Goal: Task Accomplishment & Management: Manage account settings

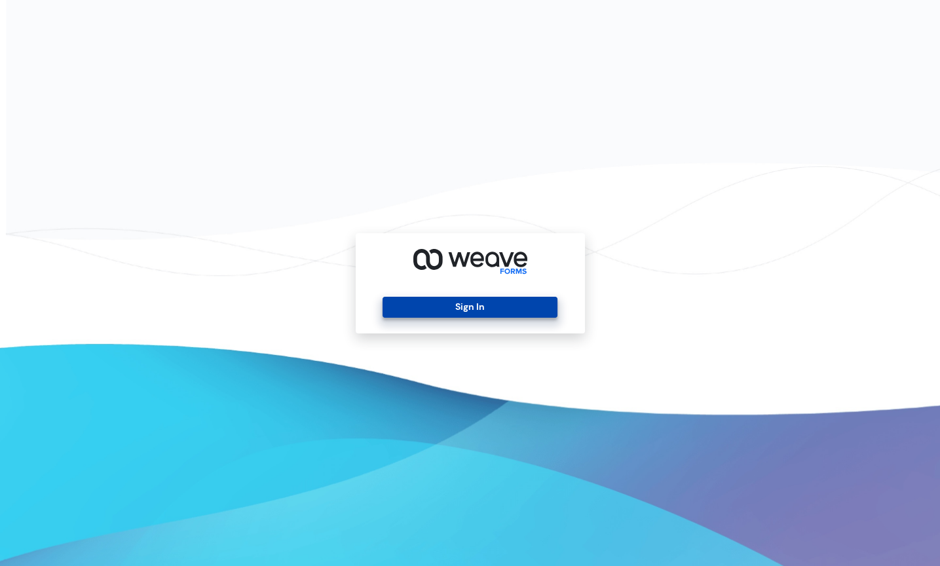
click at [507, 303] on button "Sign In" at bounding box center [470, 307] width 175 height 21
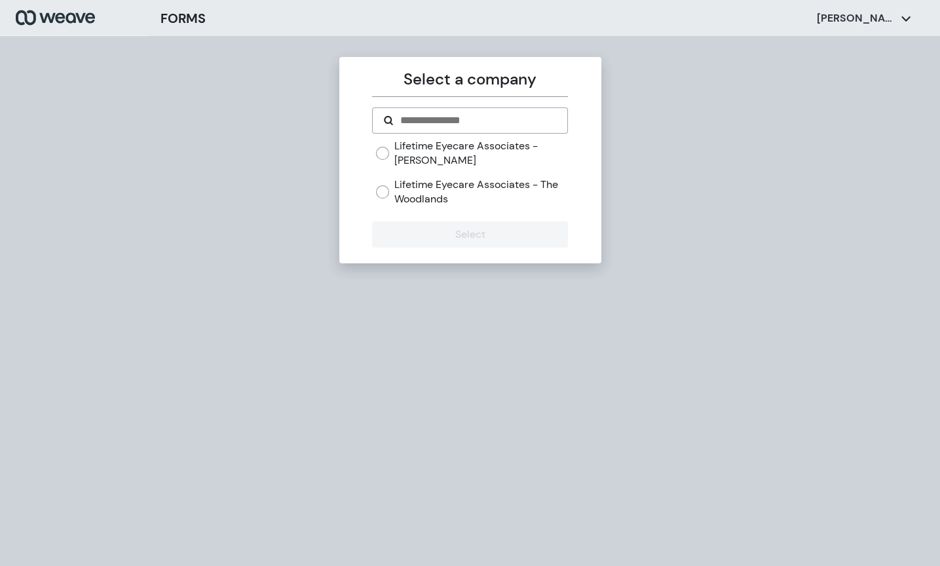
click at [391, 186] on div "Lifetime Eyecare Associates - The Woodlands" at bounding box center [472, 192] width 192 height 28
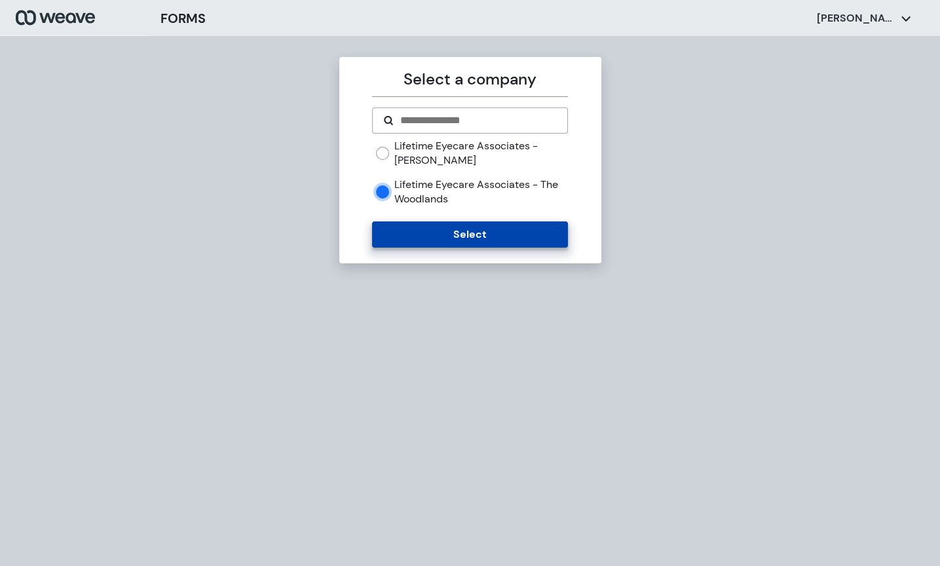
click at [435, 235] on button "Select" at bounding box center [470, 235] width 196 height 26
